Goal: Information Seeking & Learning: Learn about a topic

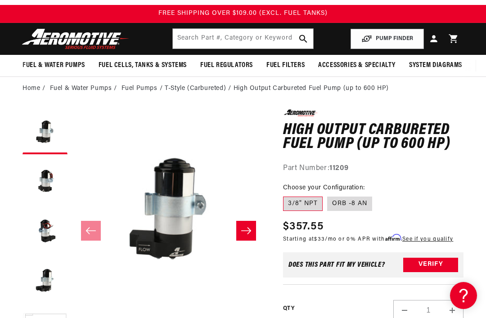
scroll to position [14, 0]
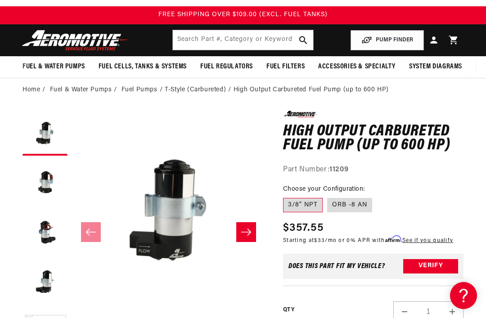
click at [357, 203] on label "ORB -8 AN" at bounding box center [349, 205] width 45 height 14
click at [328, 197] on input "ORB -8 AN" at bounding box center [327, 196] width 0 height 0
radio input "true"
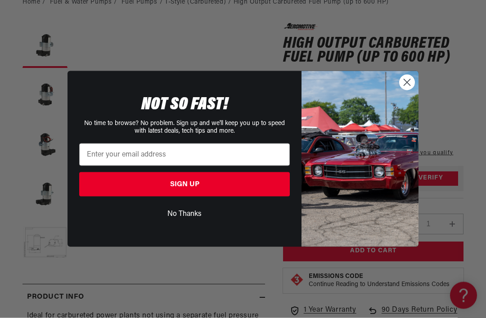
scroll to position [103, 0]
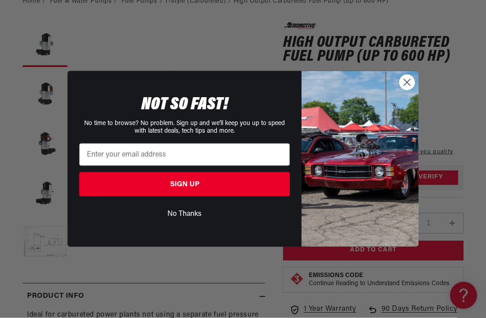
click at [402, 91] on icon "Close dialog" at bounding box center [407, 83] width 16 height 16
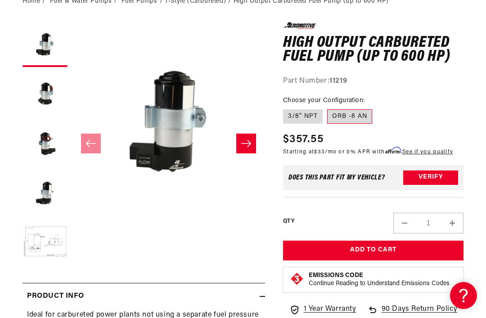
click at [222, 235] on div "Watch Video" at bounding box center [168, 230] width 193 height 20
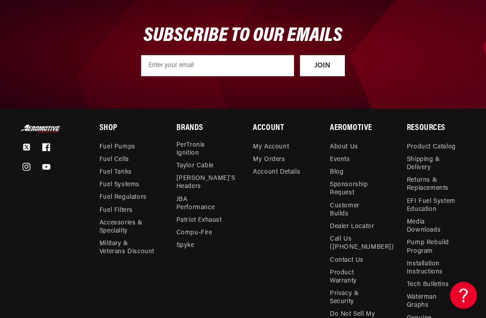
scroll to position [1544, 0]
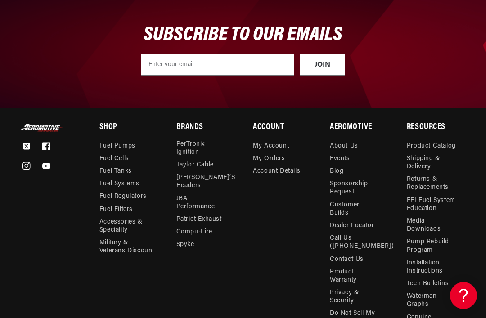
click at [133, 145] on link "Fuel Pumps" at bounding box center [118, 147] width 36 height 10
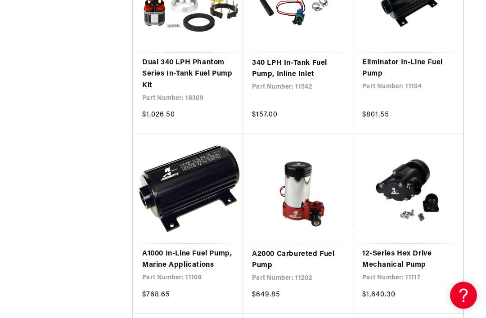
scroll to position [899, 0]
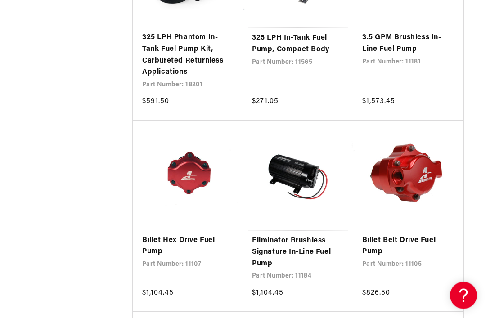
scroll to position [2919, 0]
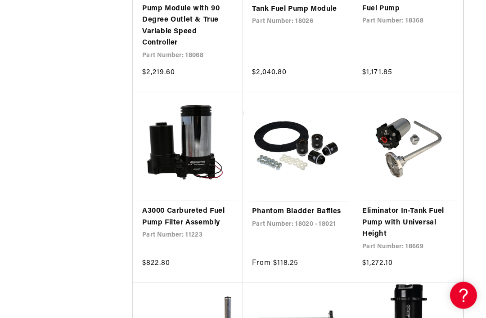
scroll to position [5036, 0]
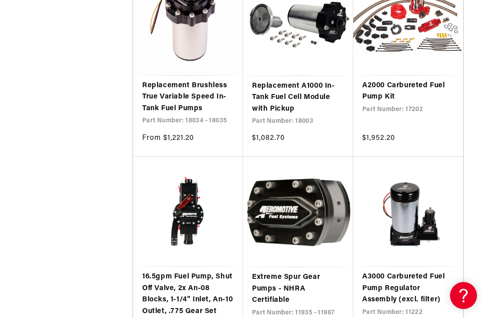
scroll to position [7854, 0]
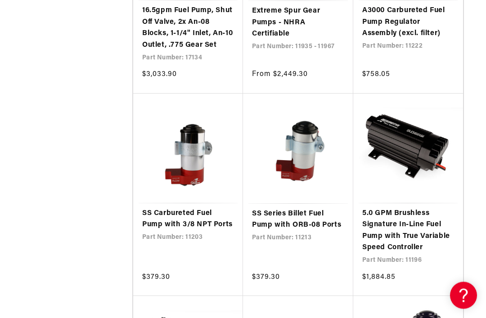
scroll to position [8114, 0]
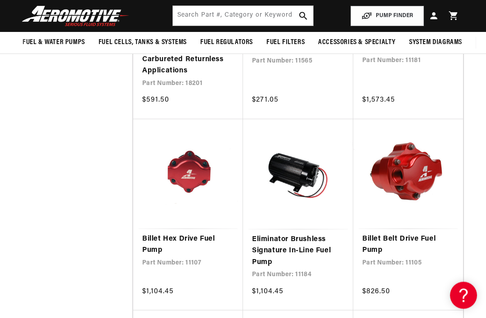
scroll to position [2907, 0]
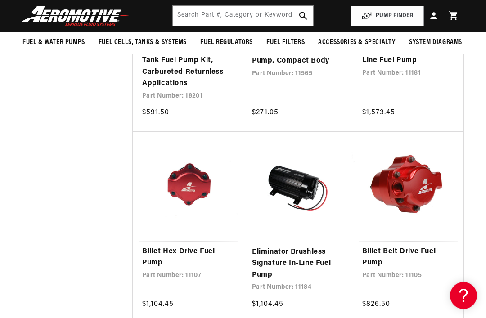
click at [202, 246] on link "Billet Hex Drive Fuel Pump" at bounding box center [188, 257] width 92 height 23
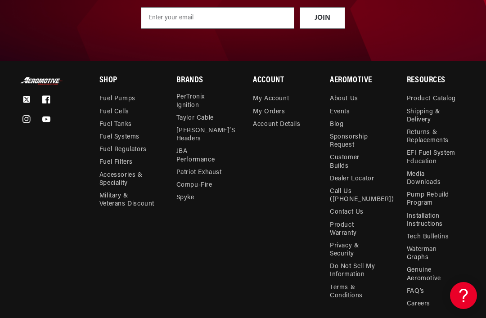
scroll to position [2278, 0]
